Goal: Task Accomplishment & Management: Manage account settings

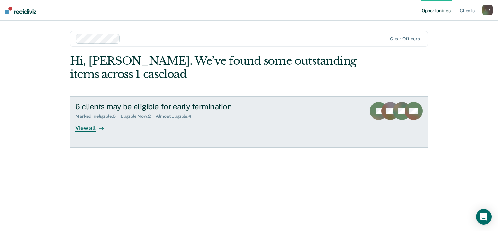
click at [101, 129] on icon at bounding box center [101, 128] width 5 height 5
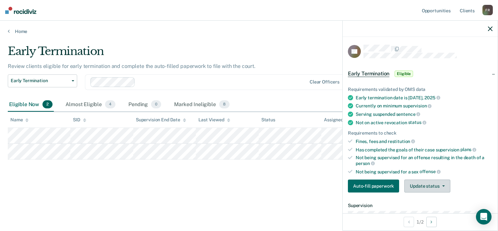
click at [430, 186] on button "Update status" at bounding box center [427, 186] width 46 height 13
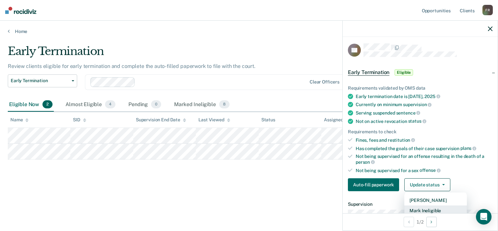
click at [429, 209] on button "Mark Ineligible" at bounding box center [435, 211] width 63 height 10
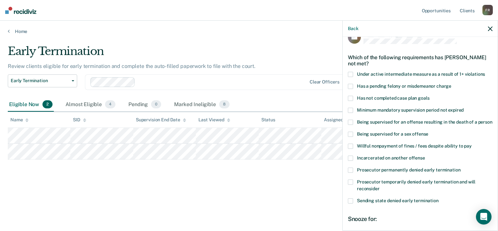
scroll to position [14, 0]
click at [349, 100] on span at bounding box center [350, 98] width 5 height 5
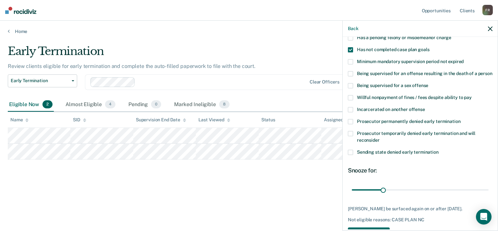
scroll to position [92, 0]
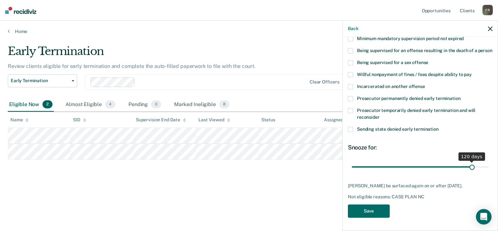
drag, startPoint x: 382, startPoint y: 166, endPoint x: 467, endPoint y: 168, distance: 84.6
type input "120"
click at [467, 168] on input "range" at bounding box center [420, 167] width 137 height 11
click at [377, 212] on button "Save" at bounding box center [369, 211] width 42 height 13
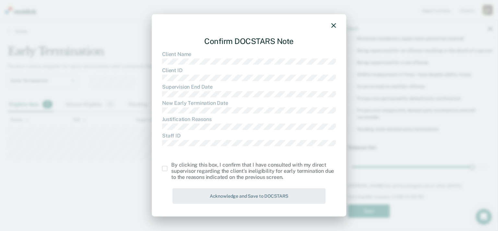
click at [166, 168] on span at bounding box center [164, 168] width 5 height 5
click at [171, 166] on input "checkbox" at bounding box center [171, 166] width 0 height 0
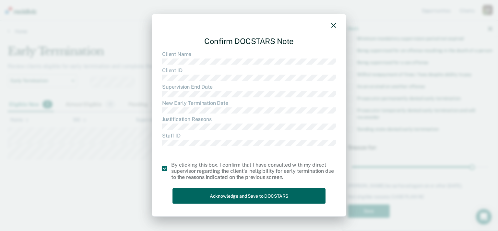
click at [213, 193] on button "Acknowledge and Save to DOCSTARS" at bounding box center [248, 196] width 153 height 16
